Goal: Task Accomplishment & Management: Use online tool/utility

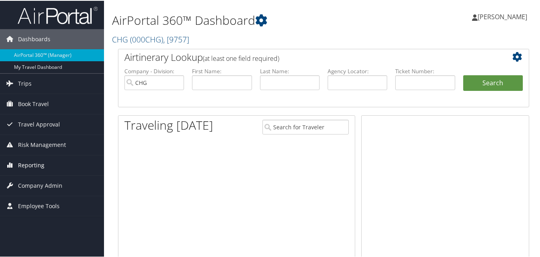
click at [40, 166] on span "Reporting" at bounding box center [31, 164] width 26 height 20
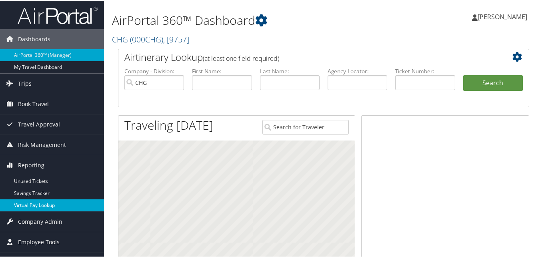
click at [41, 210] on link "Virtual Pay Lookup" at bounding box center [52, 204] width 104 height 12
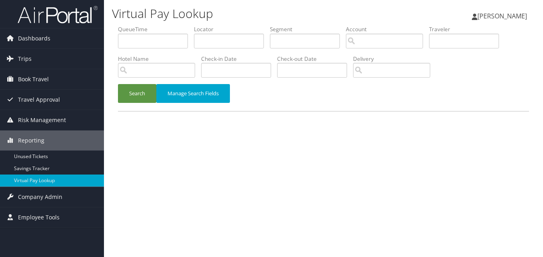
click at [208, 48] on li "Locator" at bounding box center [232, 39] width 76 height 29
click at [206, 38] on input "text" at bounding box center [229, 41] width 70 height 15
paste input "OWZPPZ"
type input "OWZPPZ"
click at [138, 100] on button "Search" at bounding box center [137, 93] width 38 height 19
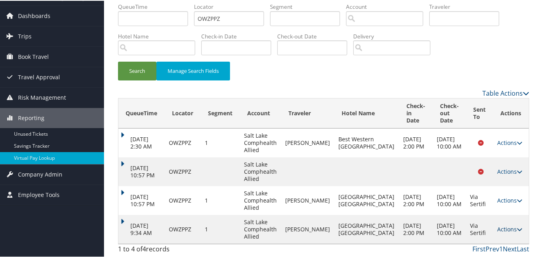
click at [509, 226] on link "Actions" at bounding box center [509, 228] width 25 height 8
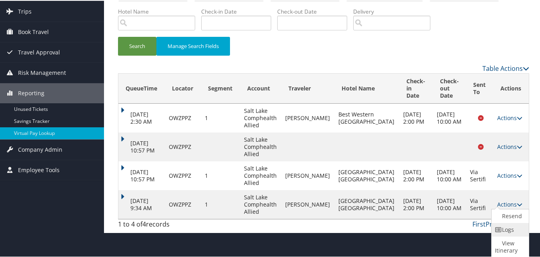
click at [493, 232] on link "Logs" at bounding box center [509, 229] width 35 height 14
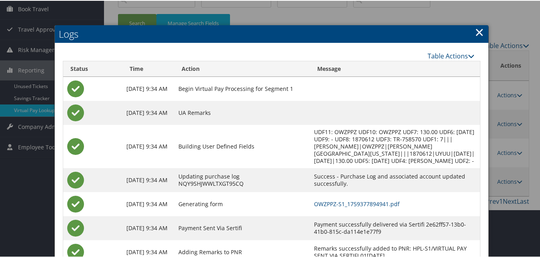
scroll to position [100, 0]
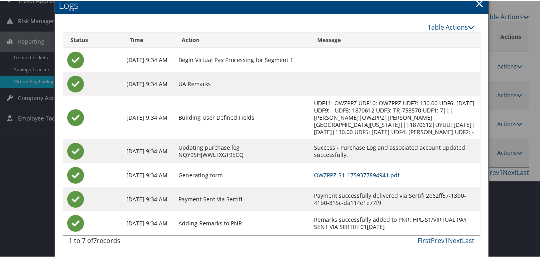
click at [329, 175] on link "OWZPPZ-S1_1759377894941.pdf" at bounding box center [357, 174] width 86 height 8
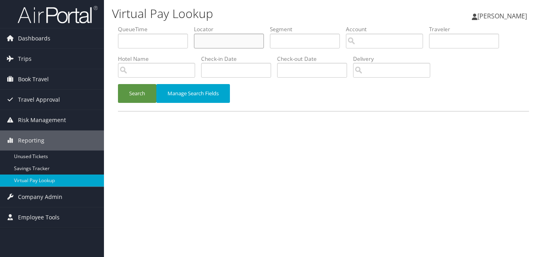
click at [222, 37] on input "text" at bounding box center [229, 41] width 70 height 15
paste input "LQAHKY"
type input "LQAHKY"
click at [150, 84] on button "Search" at bounding box center [137, 93] width 38 height 19
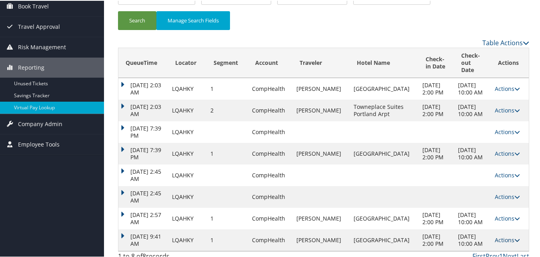
click at [505, 235] on link "Actions" at bounding box center [507, 239] width 25 height 8
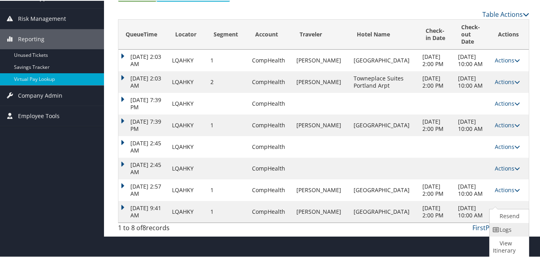
click at [501, 225] on link "Logs" at bounding box center [508, 229] width 37 height 14
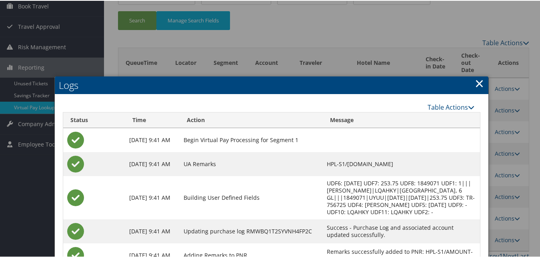
scroll to position [178, 0]
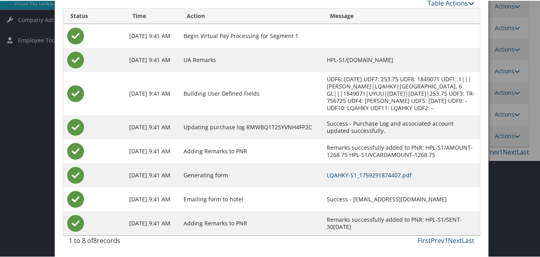
click at [327, 173] on link "LQAHKY-S1_1759291874407.pdf" at bounding box center [369, 174] width 85 height 8
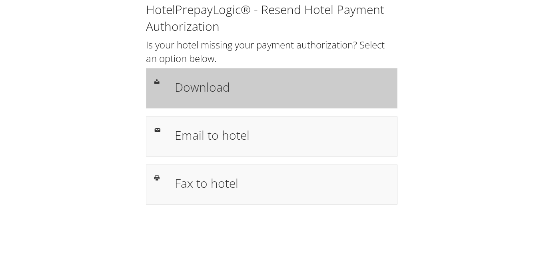
click at [290, 85] on h1 "Download" at bounding box center [282, 87] width 214 height 18
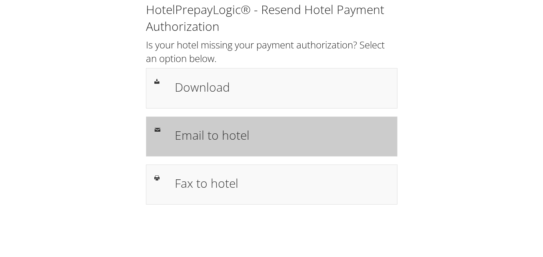
click at [204, 138] on h1 "Email to hotel" at bounding box center [282, 135] width 214 height 18
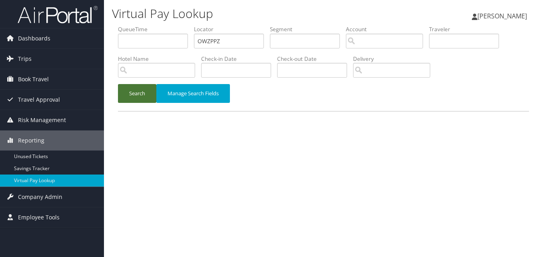
click at [170, 25] on ul "QueueTime Locator OWZPPZ Segment Account Traveler Hotel Name Check-in Date Chec…" at bounding box center [323, 25] width 411 height 0
click at [118, 84] on button "Search" at bounding box center [137, 93] width 38 height 19
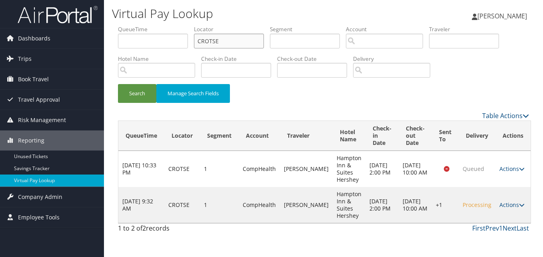
drag, startPoint x: 225, startPoint y: 40, endPoint x: 162, endPoint y: 48, distance: 63.3
click at [162, 25] on ul "QueueTime Locator CROTSE Segment Account Traveler Hotel Name Check-in Date Chec…" at bounding box center [323, 25] width 411 height 0
paste input "DZUZSN"
type input "DZUZSN"
click at [132, 98] on button "Search" at bounding box center [137, 93] width 38 height 19
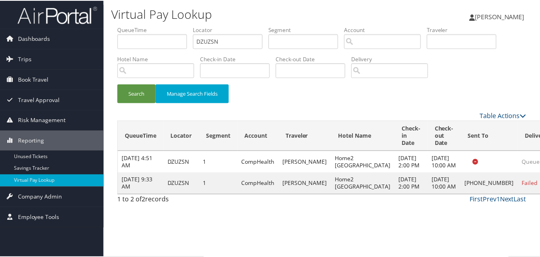
scroll to position [8, 0]
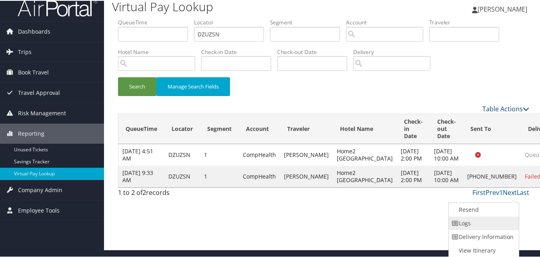
click at [488, 216] on link "Logs" at bounding box center [483, 223] width 68 height 14
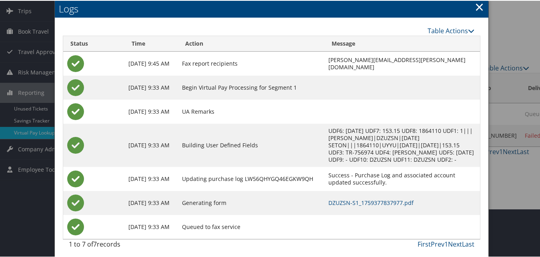
scroll to position [52, 0]
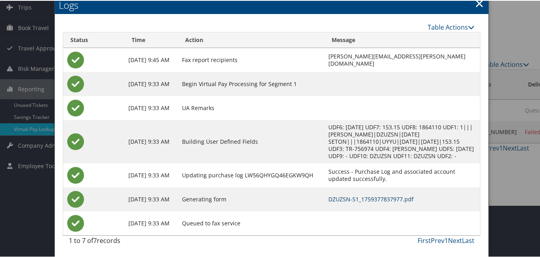
click at [329, 199] on link "DZUZSN-S1_1759377837977.pdf" at bounding box center [371, 198] width 85 height 8
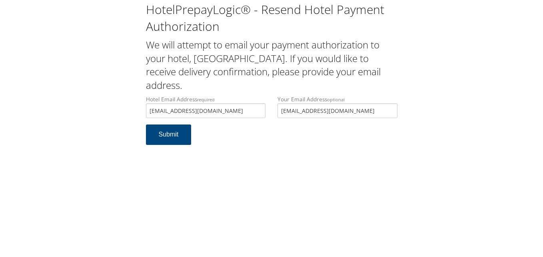
type input "[EMAIL_ADDRESS][DOMAIN_NAME]"
click at [239, 148] on form "Hotel Email Address required hamptonhershey749@gmail.com Hotel email address is…" at bounding box center [272, 124] width 252 height 58
click at [177, 137] on button "Submit" at bounding box center [169, 134] width 46 height 20
drag, startPoint x: 212, startPoint y: 107, endPoint x: 137, endPoint y: 111, distance: 74.5
click at [137, 111] on div "HotelPrepayLogic® - Resend Hotel Payment Authorization We will attempt to email…" at bounding box center [271, 76] width 527 height 153
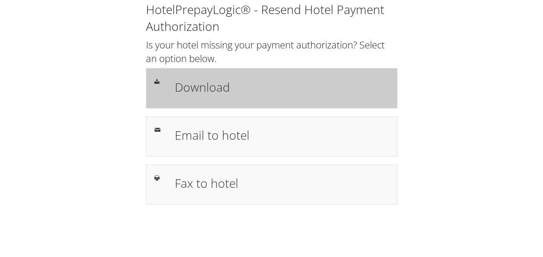
click at [223, 87] on h1 "Download" at bounding box center [282, 87] width 214 height 18
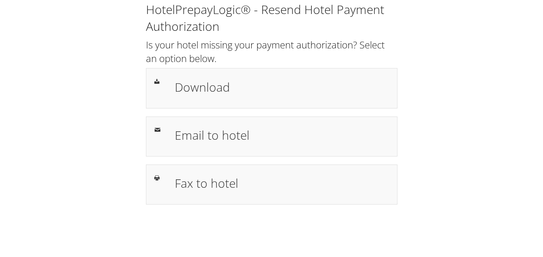
click at [247, 54] on h2 "Is your hotel missing your payment authorization? Select an option below." at bounding box center [272, 51] width 252 height 27
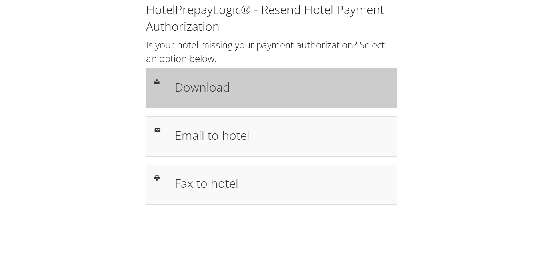
click at [248, 81] on h1 "Download" at bounding box center [282, 87] width 214 height 18
click at [236, 84] on h1 "Download" at bounding box center [282, 87] width 214 height 18
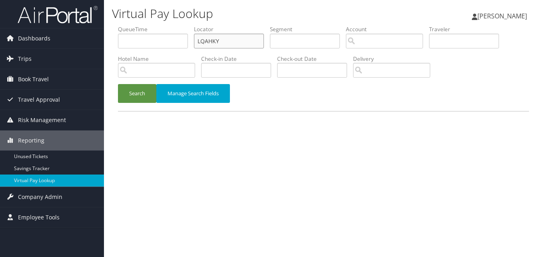
drag, startPoint x: 227, startPoint y: 40, endPoint x: 139, endPoint y: 45, distance: 88.2
click at [139, 25] on ul "QueueTime Locator LQAHKY Segment Account Traveler Hotel Name Check-in Date Chec…" at bounding box center [323, 25] width 411 height 0
paste input "MZOKQH"
type input "MZOKQH"
click at [144, 91] on button "Search" at bounding box center [137, 93] width 38 height 19
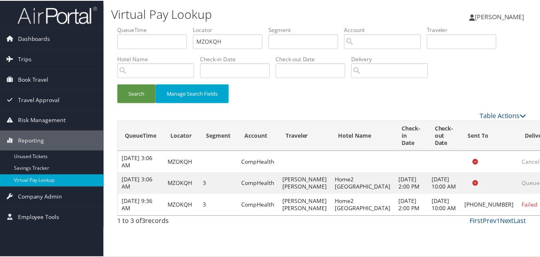
scroll to position [22, 0]
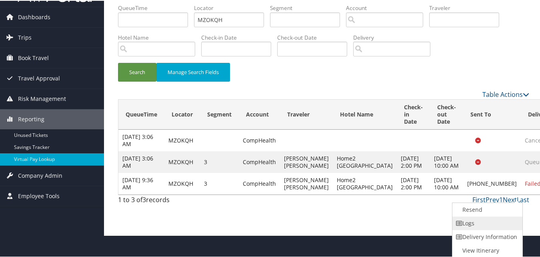
click at [487, 227] on link "Logs" at bounding box center [487, 223] width 68 height 14
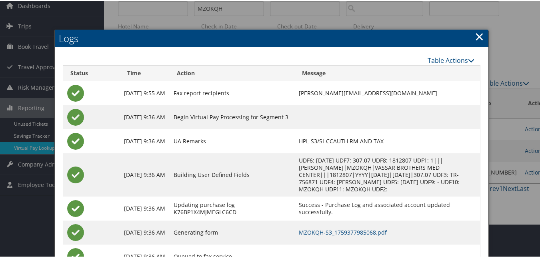
scroll to position [66, 0]
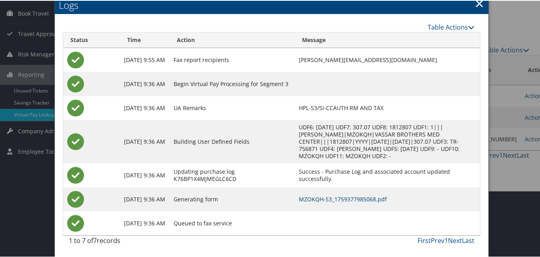
click at [347, 201] on link "MZOKQH-S3_1759377985068.pdf" at bounding box center [343, 198] width 88 height 8
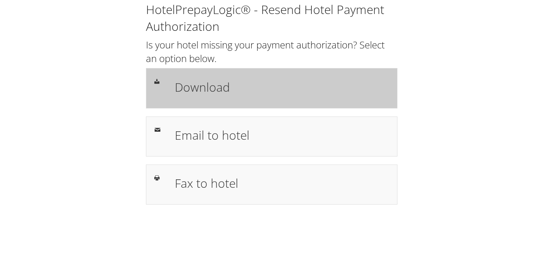
click at [192, 101] on div "Download" at bounding box center [272, 88] width 252 height 40
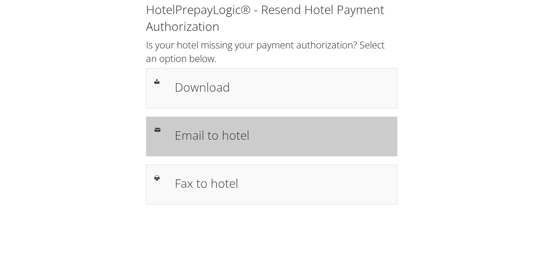
click at [180, 147] on div "Email to hotel" at bounding box center [282, 136] width 226 height 23
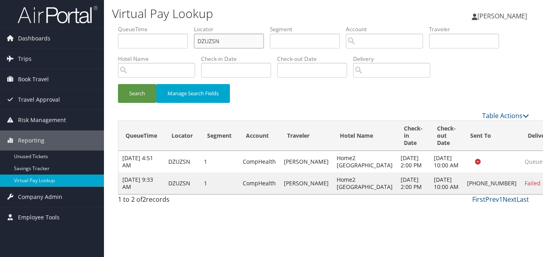
drag, startPoint x: 232, startPoint y: 46, endPoint x: 153, endPoint y: 60, distance: 80.4
click at [163, 25] on ul "QueueTime Locator DZUZSN Segment Account Traveler Hotel Name Check-in Date Chec…" at bounding box center [323, 25] width 411 height 0
paste input "SKBATY"
click at [149, 92] on button "Search" at bounding box center [137, 93] width 38 height 19
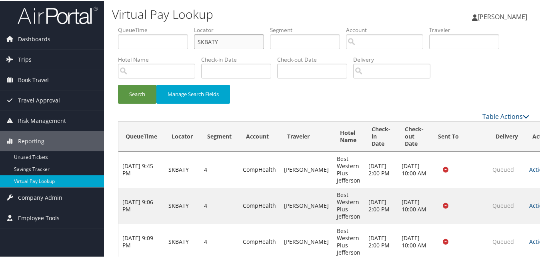
drag, startPoint x: 223, startPoint y: 34, endPoint x: 194, endPoint y: 42, distance: 30.1
click at [194, 25] on ul "QueueTime Locator SKBATY Segment Account Traveler Hotel Name Check-in Date Chec…" at bounding box center [323, 25] width 411 height 0
paste input "UMANPL"
type input "UMANPL"
click at [141, 89] on button "Search" at bounding box center [137, 93] width 38 height 19
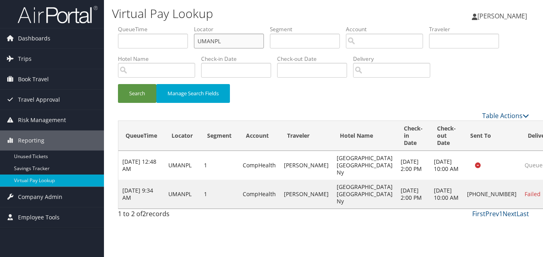
drag, startPoint x: 227, startPoint y: 41, endPoint x: 154, endPoint y: 47, distance: 73.1
click at [154, 25] on ul "QueueTime Locator UMANPL Segment Account Traveler Hotel Name Check-in Date Chec…" at bounding box center [323, 25] width 411 height 0
paste input "IDXMVV"
type input "IDXMVV"
click at [128, 96] on button "Search" at bounding box center [137, 93] width 38 height 19
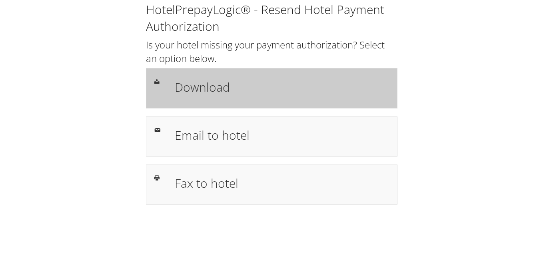
click at [220, 83] on h1 "Download" at bounding box center [282, 87] width 214 height 18
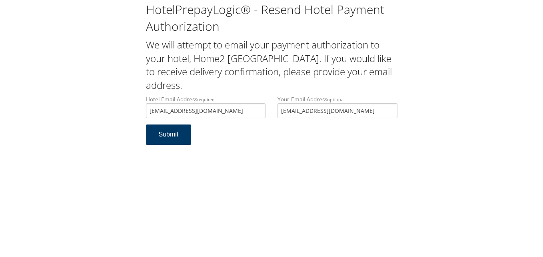
type input "h2roundrockmed@gmail.com"
click at [169, 136] on button "Submit" at bounding box center [169, 134] width 46 height 20
drag, startPoint x: 221, startPoint y: 108, endPoint x: 136, endPoint y: 113, distance: 85.3
click at [136, 113] on div "HotelPrepayLogic® - Resend Hotel Payment Authorization We will attempt to email…" at bounding box center [271, 76] width 527 height 153
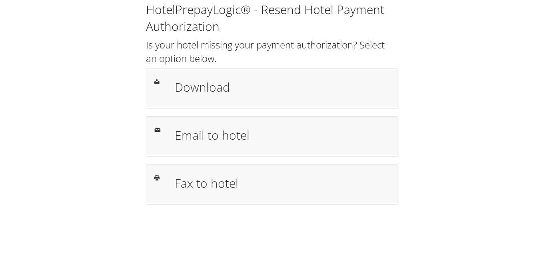
click at [214, 59] on h2 "Is your hotel missing your payment authorization? Select an option below." at bounding box center [272, 51] width 252 height 27
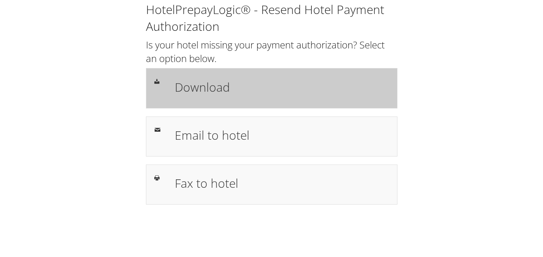
click at [222, 69] on div "Download" at bounding box center [272, 88] width 252 height 40
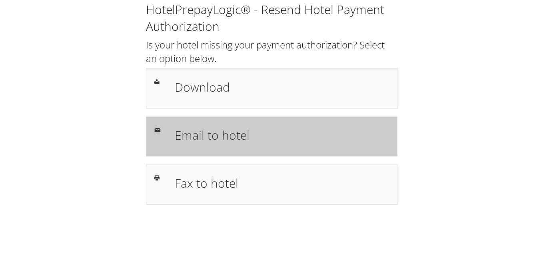
click at [209, 129] on h1 "Email to hotel" at bounding box center [282, 135] width 214 height 18
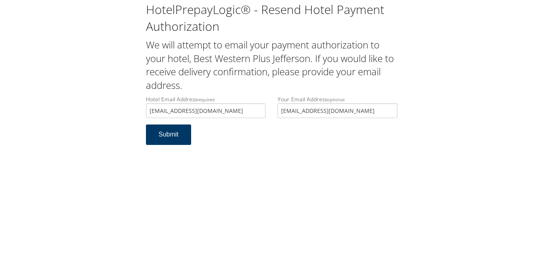
type input "[EMAIL_ADDRESS][DOMAIN_NAME]"
click at [150, 138] on button "Submit" at bounding box center [169, 134] width 46 height 20
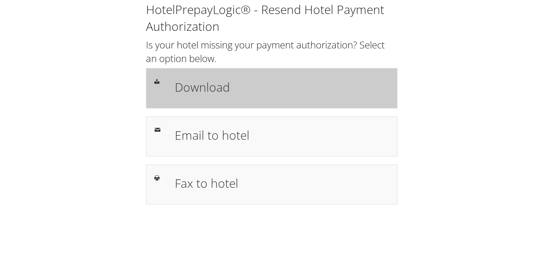
click at [278, 89] on h1 "Download" at bounding box center [282, 87] width 214 height 18
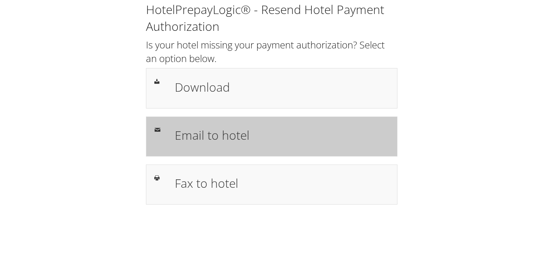
click at [218, 136] on h1 "Email to hotel" at bounding box center [282, 135] width 214 height 18
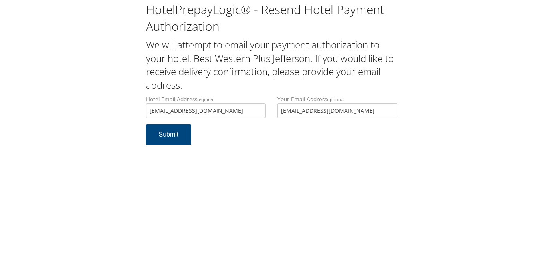
click at [109, 103] on div "HotelPrepayLogic® - Resend Hotel Payment Authorization We will attempt to email…" at bounding box center [271, 76] width 527 height 153
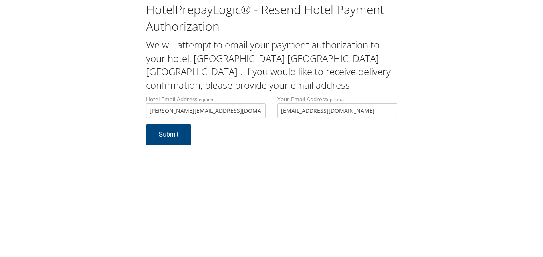
type input "[PERSON_NAME][EMAIL_ADDRESS][DOMAIN_NAME]"
click at [108, 83] on div "HotelPrepayLogic® - Resend Hotel Payment Authorization We will attempt to email…" at bounding box center [271, 76] width 527 height 153
click at [166, 141] on button "Submit" at bounding box center [169, 134] width 46 height 20
drag, startPoint x: 230, startPoint y: 107, endPoint x: 156, endPoint y: 111, distance: 74.2
click at [156, 111] on input "[PERSON_NAME][EMAIL_ADDRESS][DOMAIN_NAME]" at bounding box center [206, 110] width 120 height 15
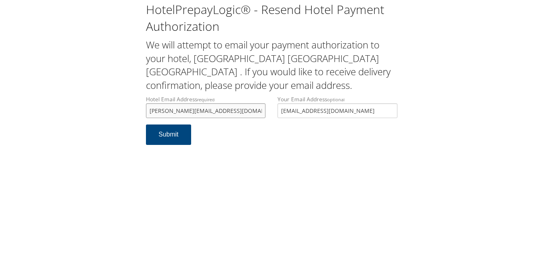
drag, startPoint x: 133, startPoint y: 110, endPoint x: 98, endPoint y: 110, distance: 35.2
click at [98, 110] on div "HotelPrepayLogic® - Resend Hotel Payment Authorization We will attempt to email…" at bounding box center [271, 76] width 527 height 153
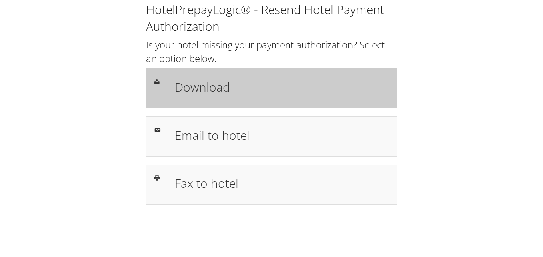
click at [234, 81] on h1 "Download" at bounding box center [282, 87] width 214 height 18
